Goal: Task Accomplishment & Management: Manage account settings

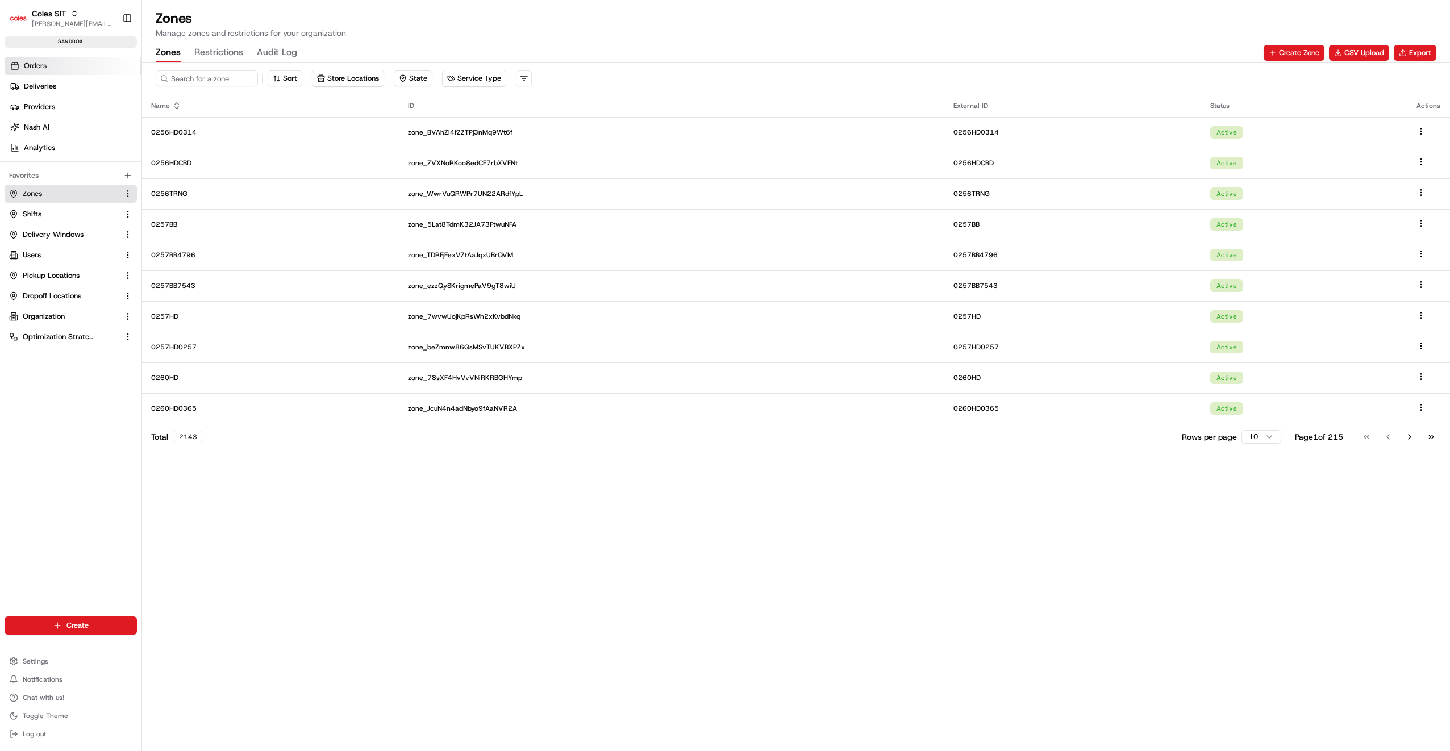
click at [38, 62] on span "Orders" at bounding box center [35, 66] width 23 height 10
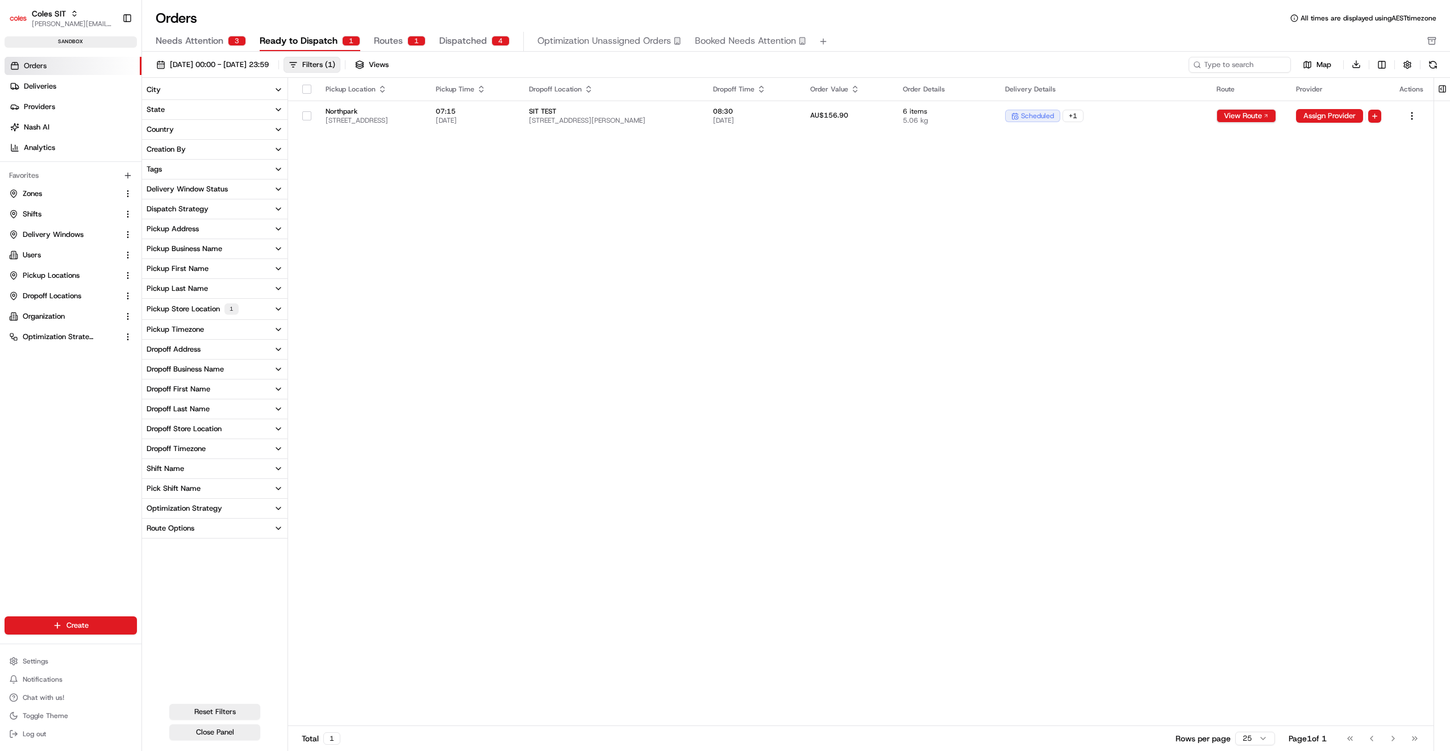
click at [194, 41] on span "Needs Attention" at bounding box center [190, 41] width 68 height 14
